Goal: Information Seeking & Learning: Learn about a topic

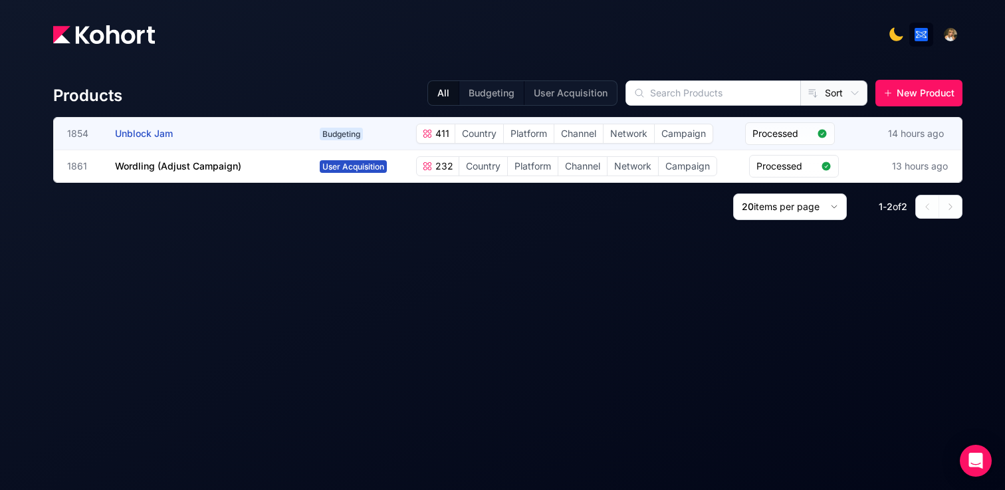
click at [159, 137] on span "Unblock Jam" at bounding box center [144, 133] width 58 height 11
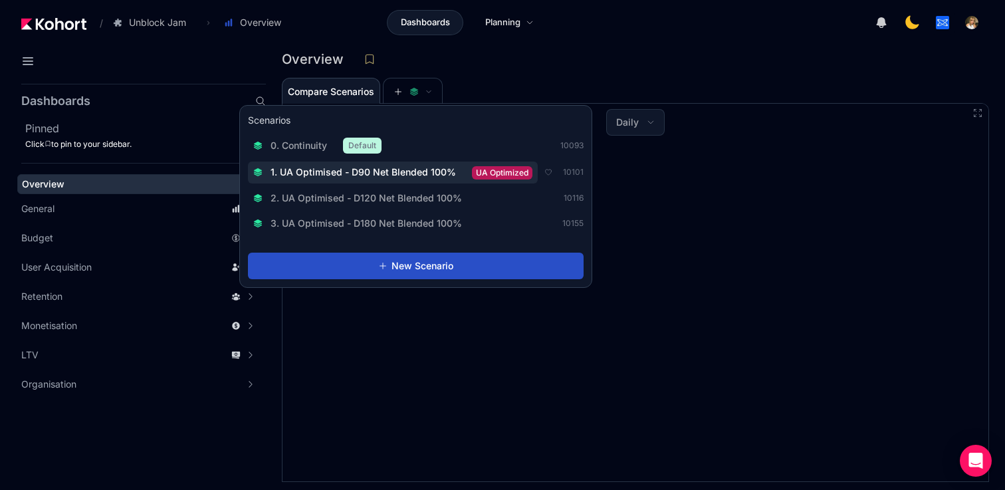
click at [403, 176] on span "1. UA Optimised - D90 Net Blended 100%" at bounding box center [362, 171] width 185 height 13
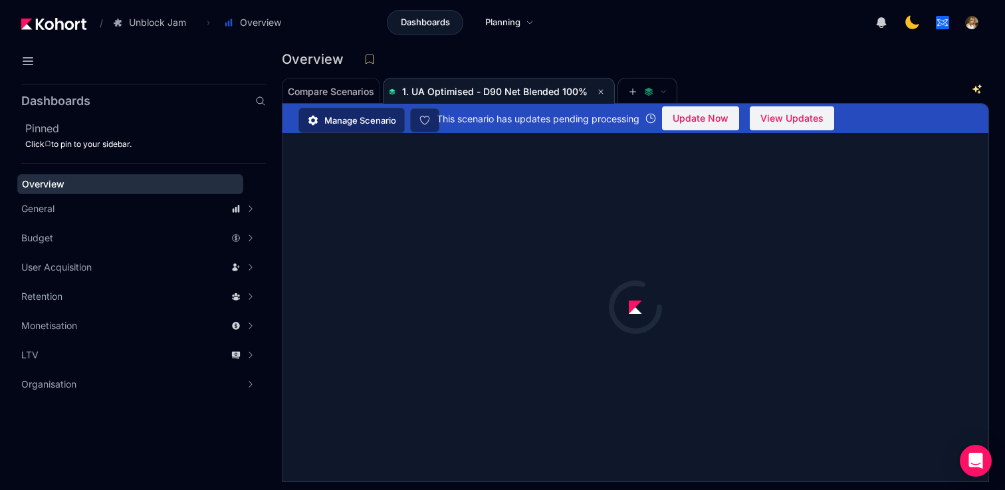
click at [736, 66] on div "Overview" at bounding box center [630, 59] width 696 height 20
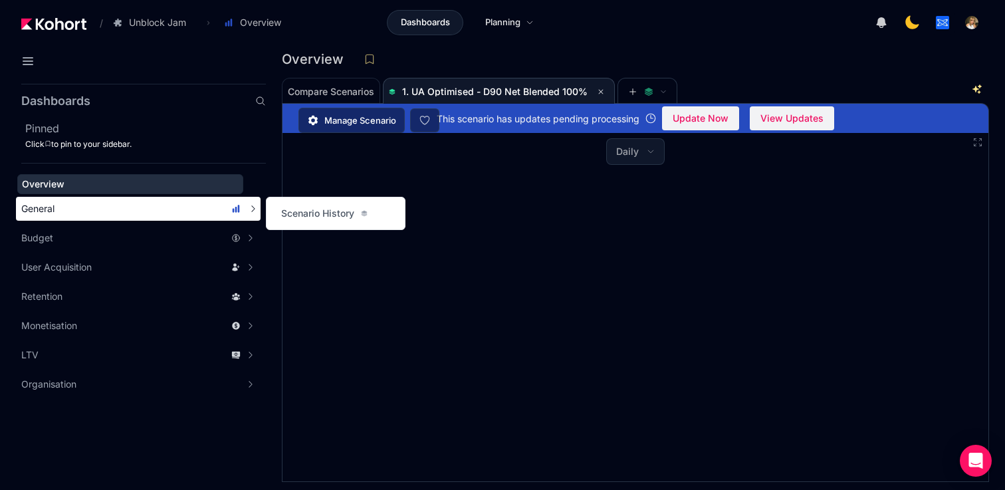
click at [115, 208] on div "General" at bounding box center [130, 208] width 219 height 13
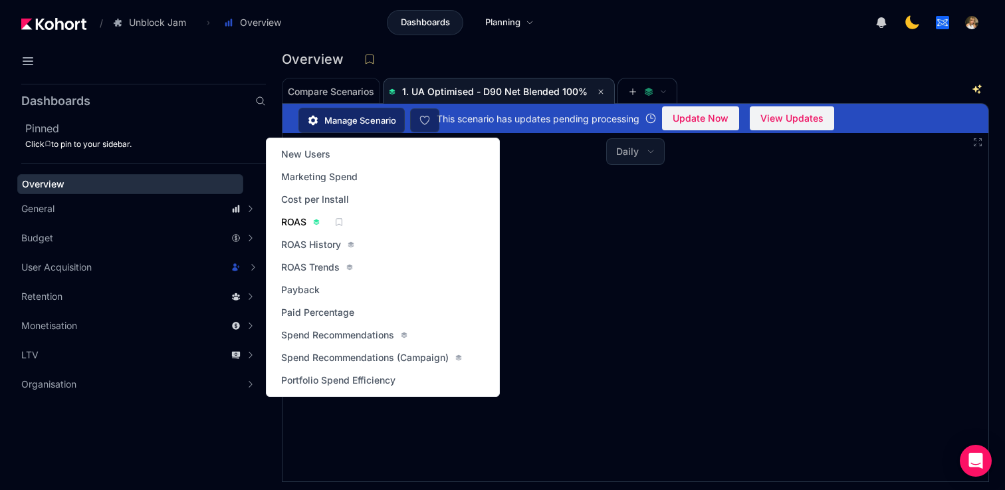
click at [296, 220] on span "ROAS" at bounding box center [293, 221] width 25 height 13
